Goal: Check status: Check status

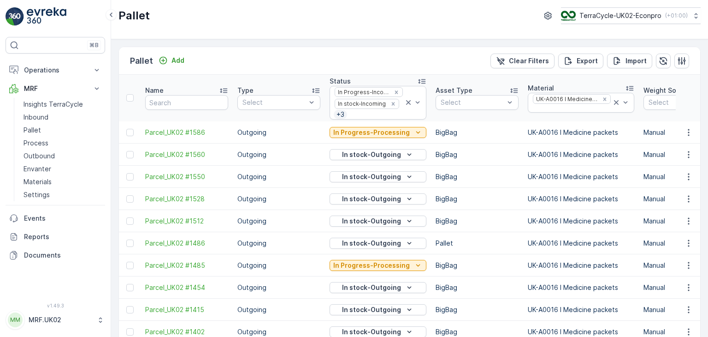
scroll to position [797, 0]
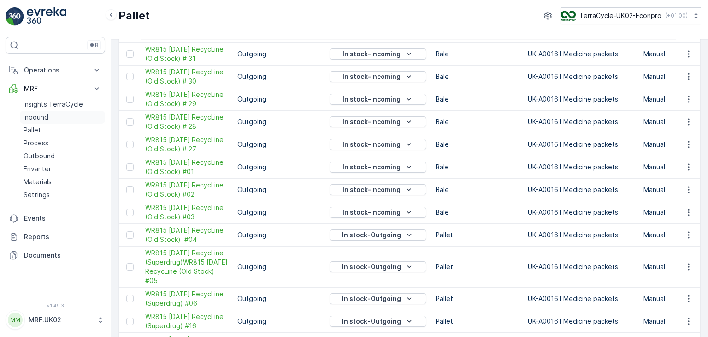
click at [60, 115] on link "Inbound" at bounding box center [62, 117] width 85 height 13
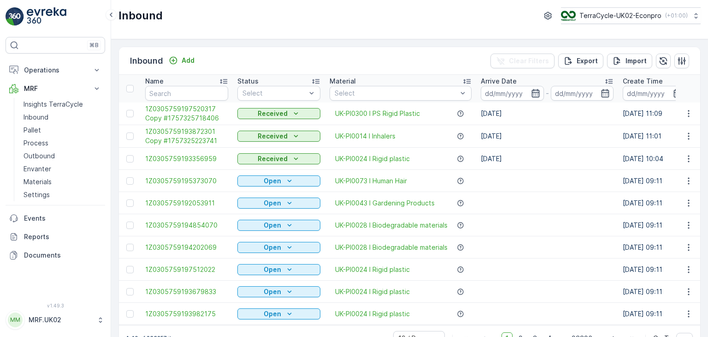
click at [535, 89] on icon "button" at bounding box center [536, 93] width 8 height 8
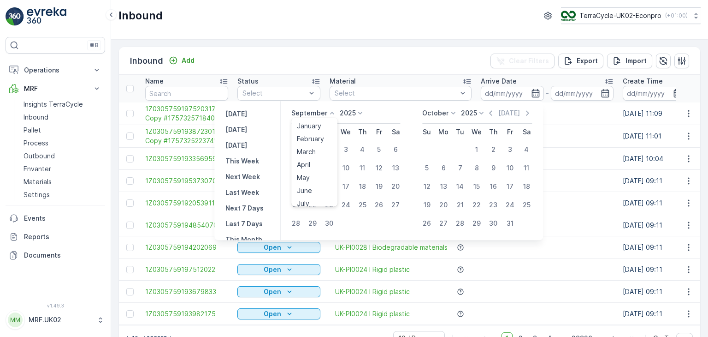
click at [330, 111] on icon at bounding box center [331, 112] width 9 height 9
click at [324, 124] on div "January" at bounding box center [309, 125] width 32 height 13
click at [454, 111] on icon at bounding box center [453, 112] width 9 height 9
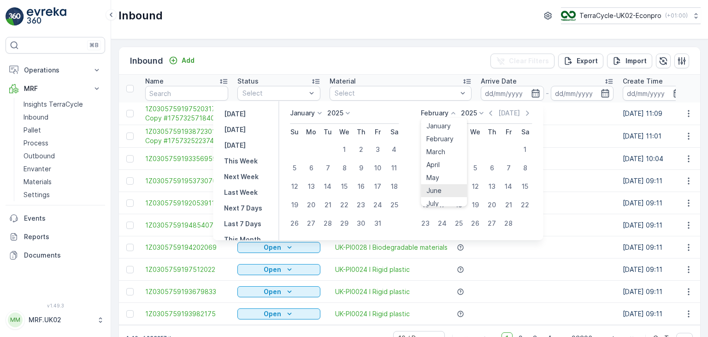
click at [467, 194] on li "June" at bounding box center [444, 190] width 46 height 13
click at [456, 113] on icon at bounding box center [453, 113] width 4 height 2
click at [456, 164] on div "September" at bounding box center [444, 159] width 42 height 13
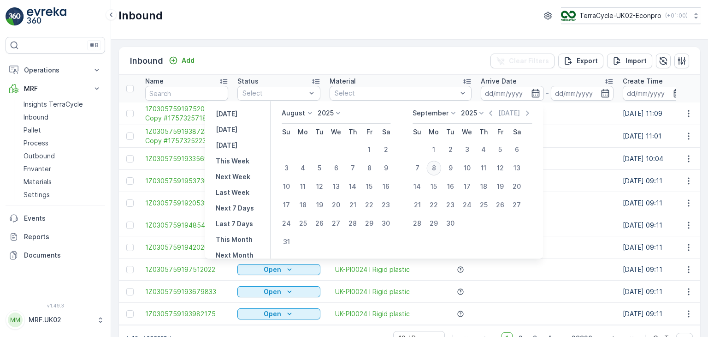
click at [441, 167] on div "8" at bounding box center [433, 167] width 15 height 15
type input "[DATE]"
click at [537, 93] on icon "button" at bounding box center [535, 93] width 9 height 9
type input "[DATE]"
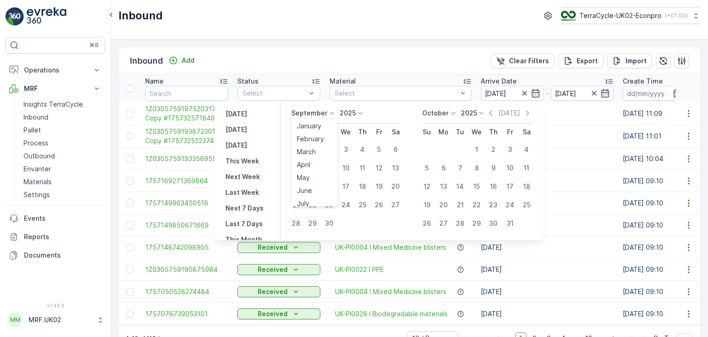
click at [332, 113] on icon at bounding box center [331, 112] width 9 height 9
click at [325, 124] on div "January" at bounding box center [309, 125] width 32 height 13
click at [343, 152] on div "1" at bounding box center [344, 149] width 15 height 15
type input "[DATE]"
click at [457, 114] on icon at bounding box center [453, 112] width 9 height 9
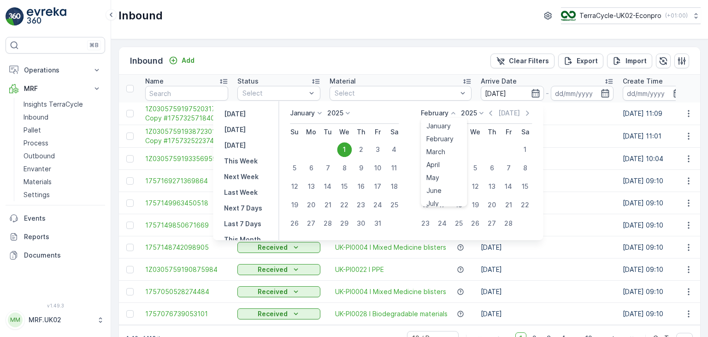
scroll to position [70, 0]
click at [461, 155] on span "September" at bounding box center [443, 158] width 35 height 9
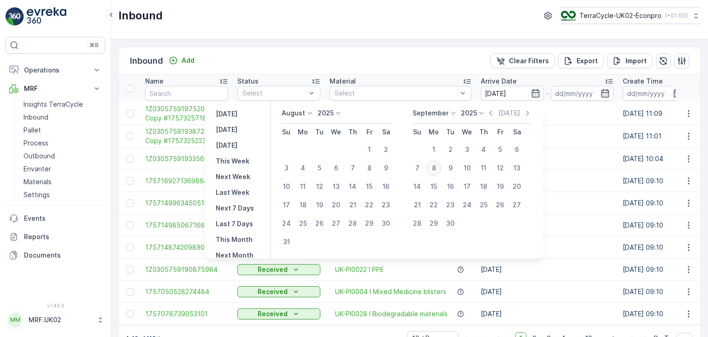
click at [441, 168] on div "8" at bounding box center [433, 167] width 15 height 15
type input "[DATE]"
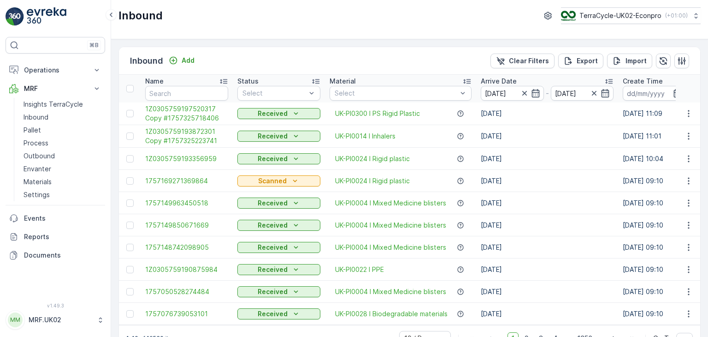
scroll to position [26, 0]
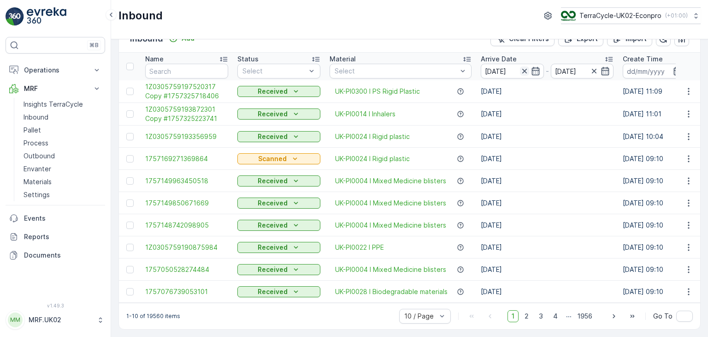
click at [525, 69] on icon "button" at bounding box center [524, 70] width 9 height 9
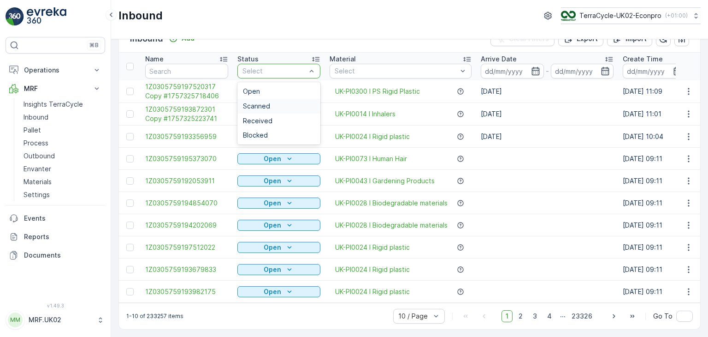
click at [286, 106] on div "Scanned" at bounding box center [278, 106] width 83 height 15
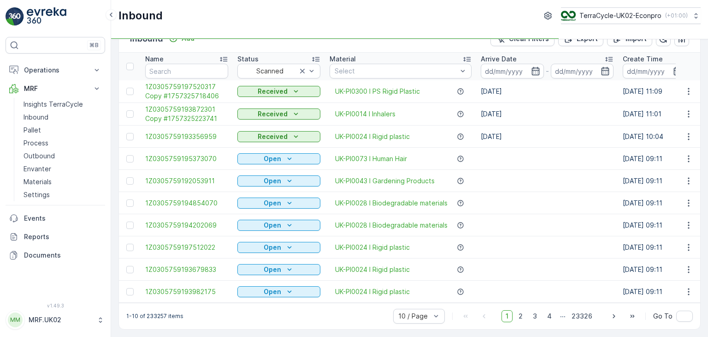
scroll to position [6, 0]
